Goal: Find specific page/section: Find specific page/section

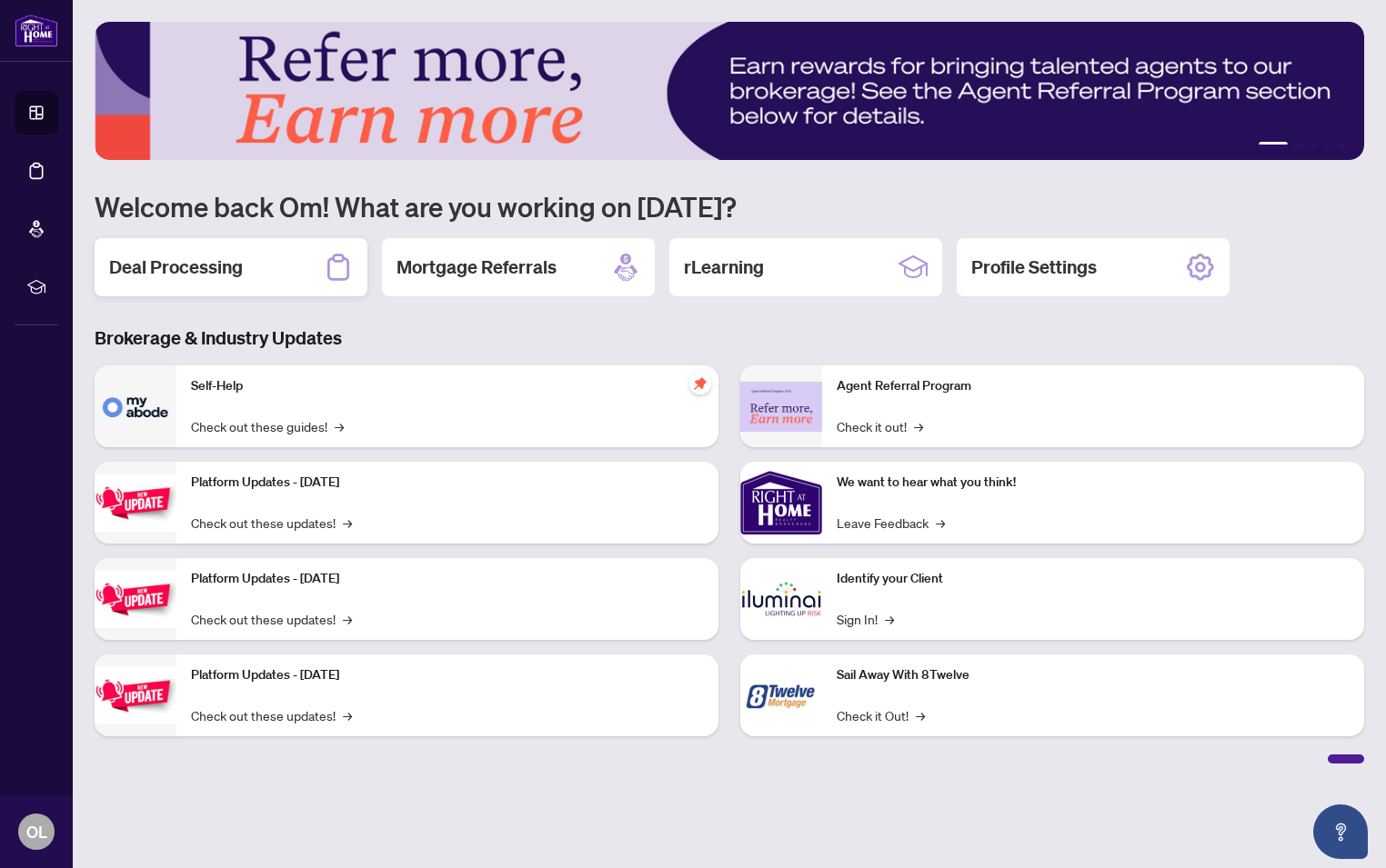
click at [180, 267] on h2 "Deal Processing" at bounding box center [176, 267] width 134 height 26
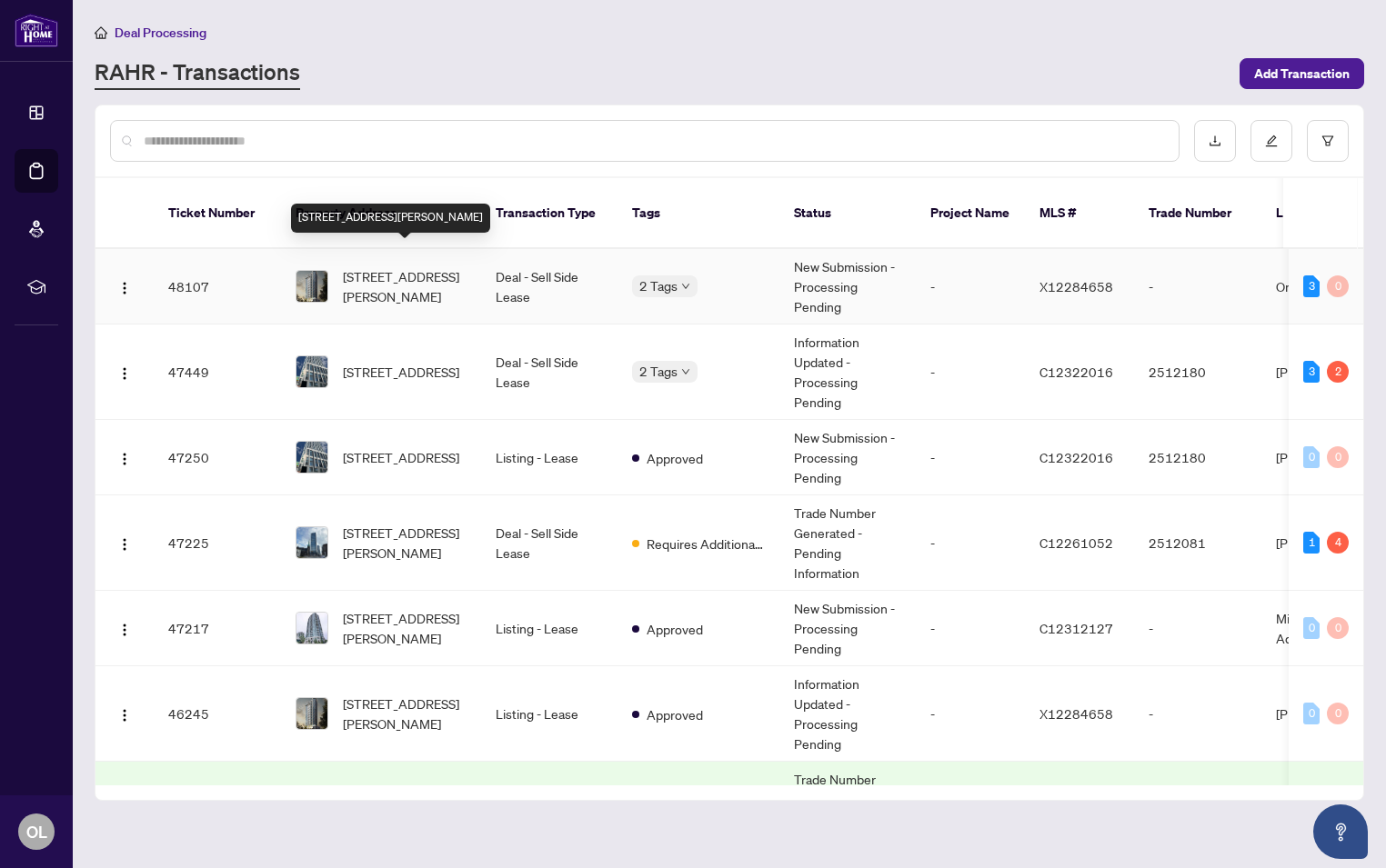
click at [386, 266] on span "[STREET_ADDRESS][PERSON_NAME]" at bounding box center [405, 286] width 124 height 40
